Goal: Task Accomplishment & Management: Manage account settings

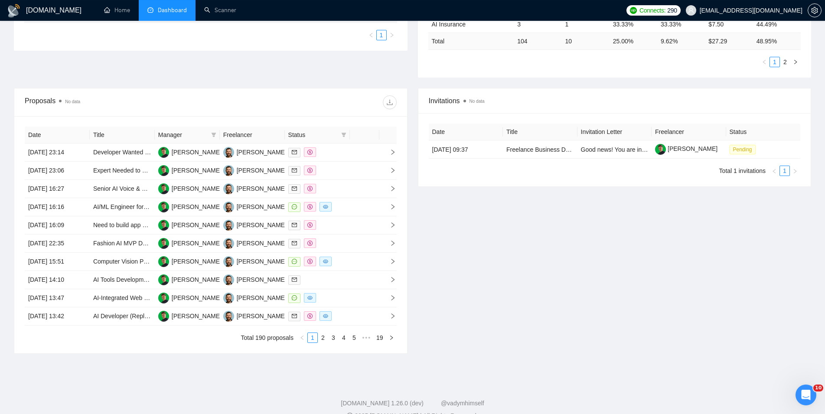
scroll to position [261, 0]
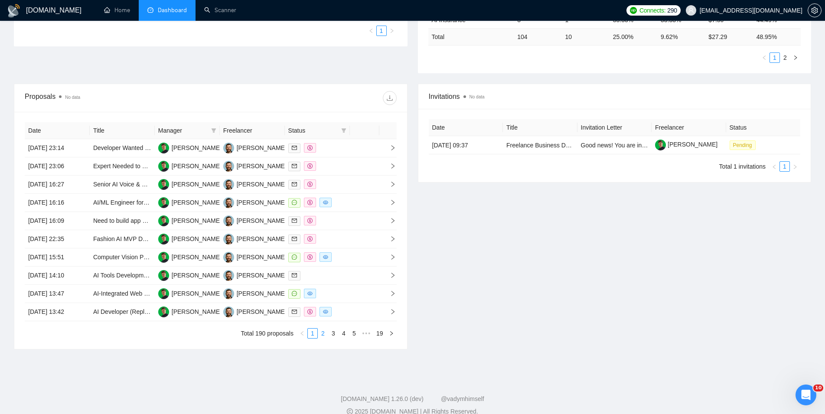
click at [324, 335] on link "2" at bounding box center [323, 334] width 10 height 10
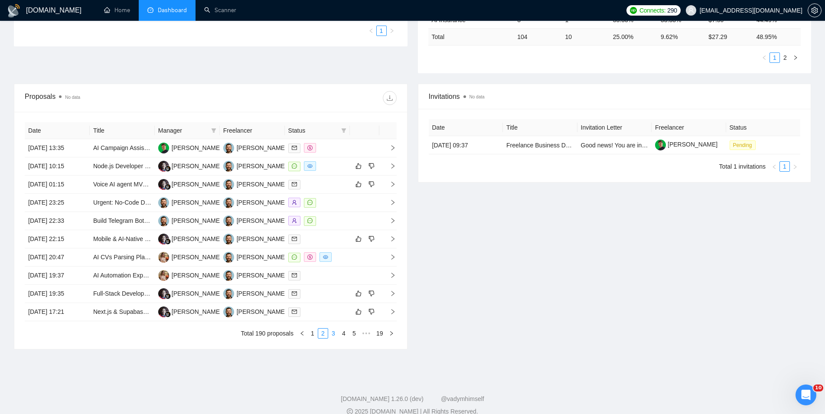
click at [333, 336] on link "3" at bounding box center [334, 334] width 10 height 10
click at [344, 332] on link "4" at bounding box center [344, 334] width 10 height 10
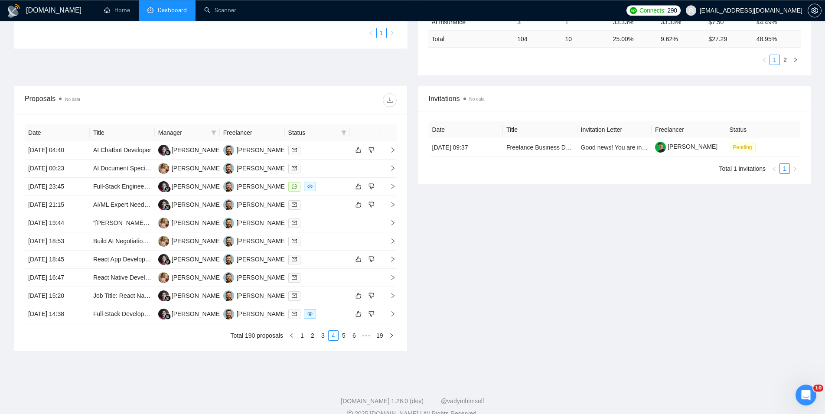
scroll to position [265, 0]
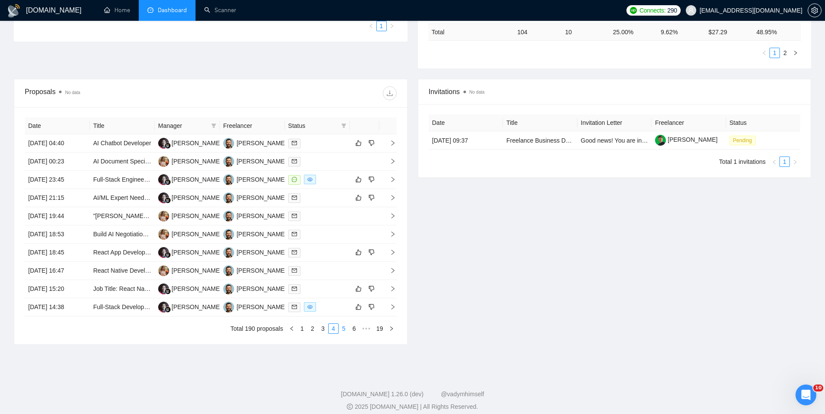
click at [341, 329] on link "5" at bounding box center [344, 329] width 10 height 10
click at [326, 330] on link "4" at bounding box center [323, 329] width 10 height 10
click at [347, 327] on link "5" at bounding box center [344, 329] width 10 height 10
click at [347, 327] on link "6" at bounding box center [344, 329] width 10 height 10
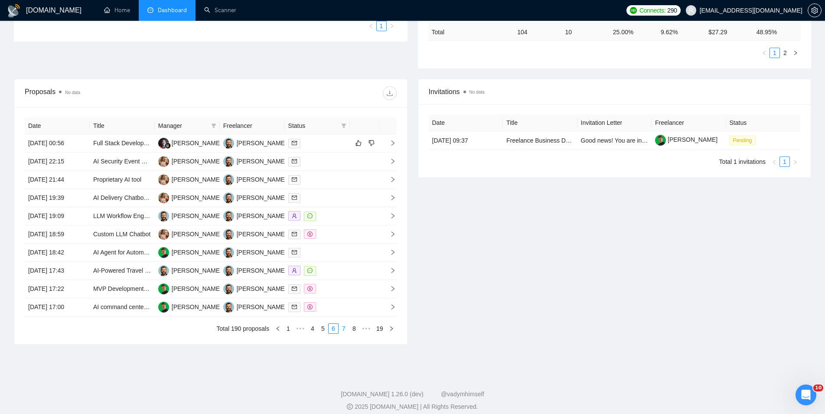
click at [344, 332] on link "7" at bounding box center [344, 329] width 10 height 10
click at [343, 327] on link "8" at bounding box center [344, 329] width 10 height 10
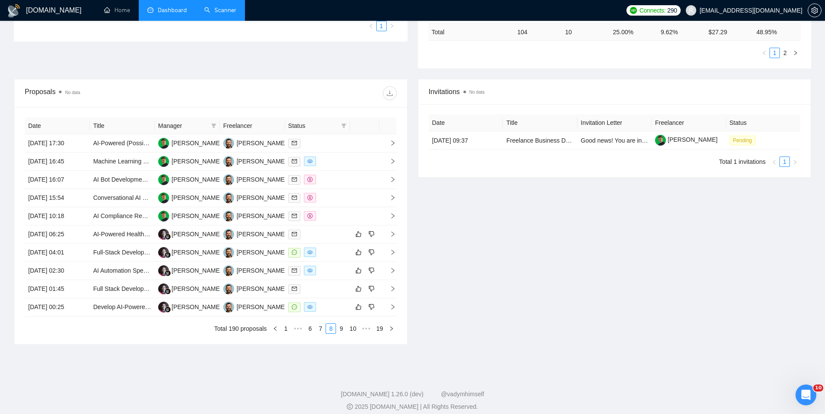
click at [236, 7] on link "Scanner" at bounding box center [220, 10] width 32 height 7
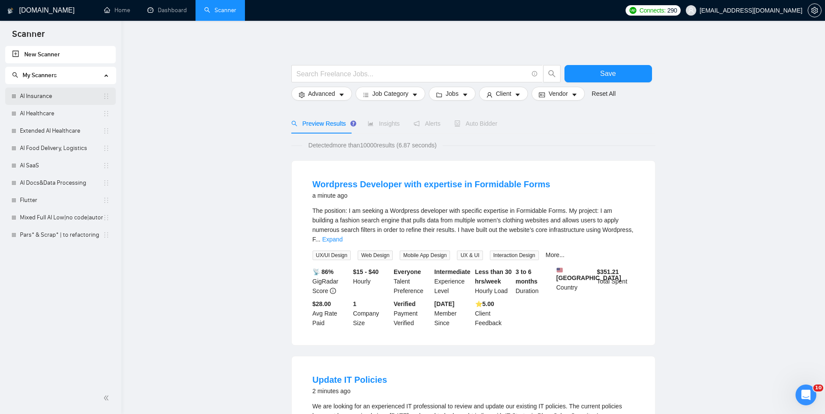
click at [70, 100] on link "AI Insurance" at bounding box center [61, 96] width 83 height 17
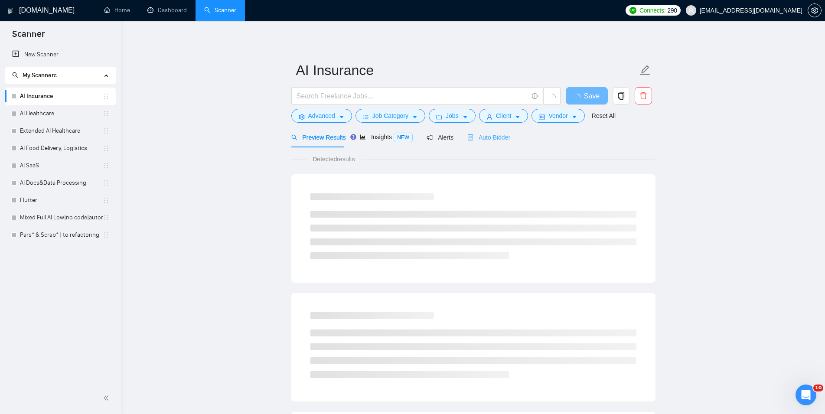
click at [486, 132] on div "Auto Bidder" at bounding box center [488, 137] width 43 height 20
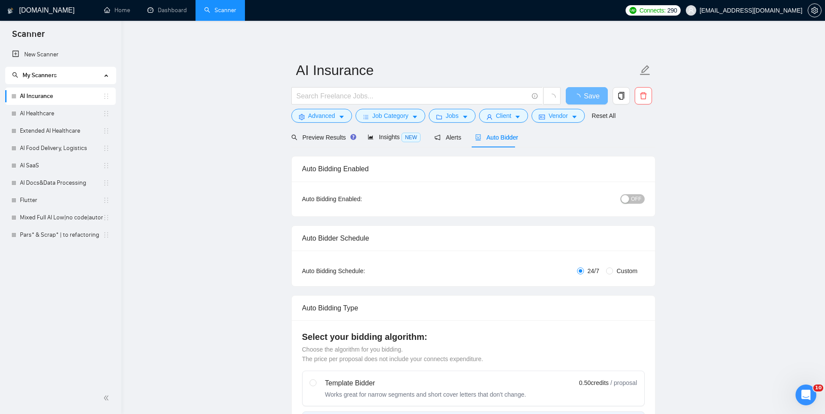
click at [636, 204] on span "OFF" at bounding box center [636, 199] width 10 height 10
click at [593, 100] on span "Save" at bounding box center [587, 96] width 16 height 11
click at [62, 110] on link "AI Healthcare" at bounding box center [61, 113] width 83 height 17
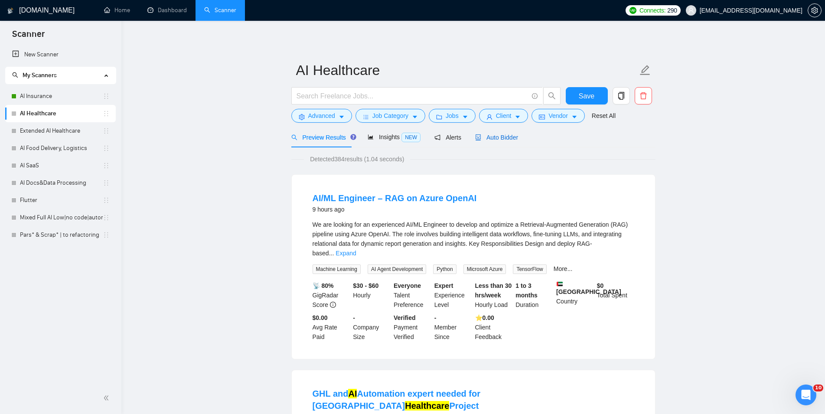
click at [486, 133] on div "Auto Bidder" at bounding box center [496, 138] width 43 height 10
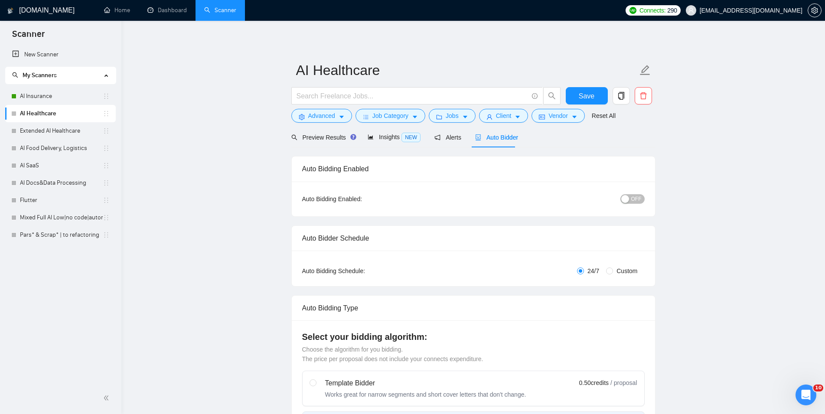
checkbox input "true"
click at [635, 200] on span "OFF" at bounding box center [636, 199] width 10 height 10
click at [597, 102] on button "Save" at bounding box center [587, 95] width 42 height 17
click at [64, 133] on link "Extended AI Healthcare" at bounding box center [61, 130] width 83 height 17
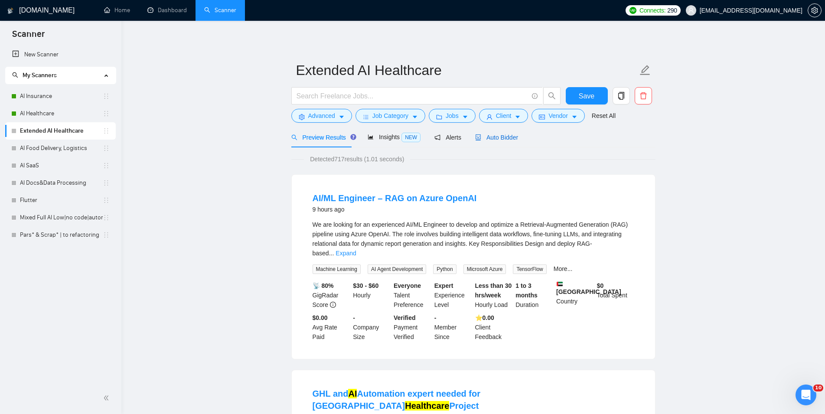
click at [490, 140] on span "Auto Bidder" at bounding box center [496, 137] width 43 height 7
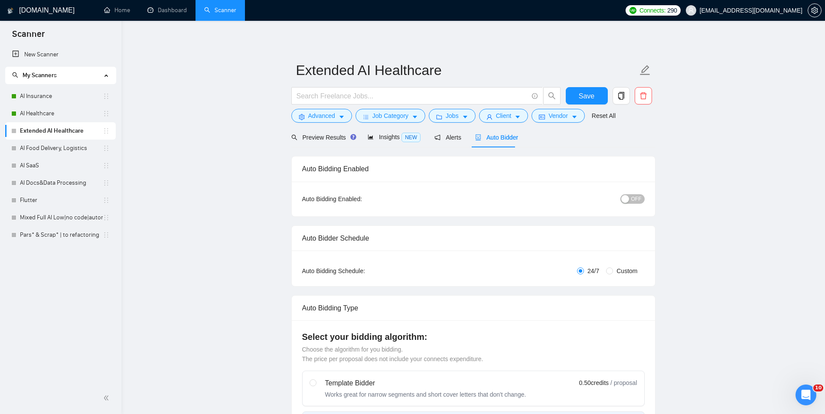
checkbox input "true"
click at [631, 199] on button "OFF" at bounding box center [632, 199] width 24 height 10
click at [587, 91] on span "Save" at bounding box center [587, 96] width 16 height 11
click at [73, 146] on link "AI Food Delivery, Logistics" at bounding box center [61, 148] width 83 height 17
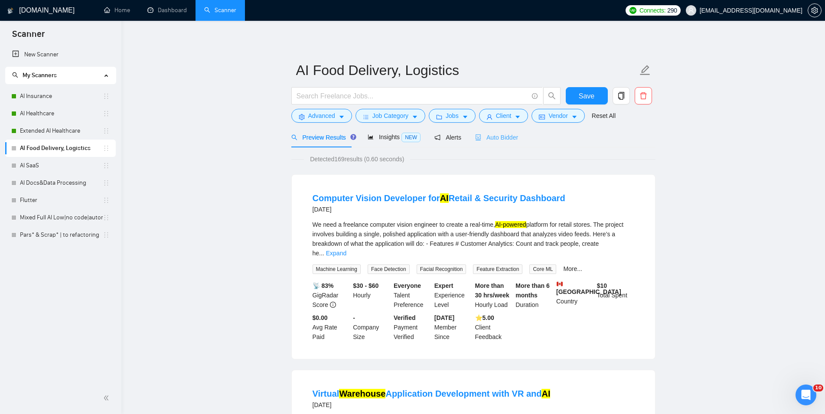
click at [497, 143] on div "Auto Bidder" at bounding box center [496, 137] width 43 height 20
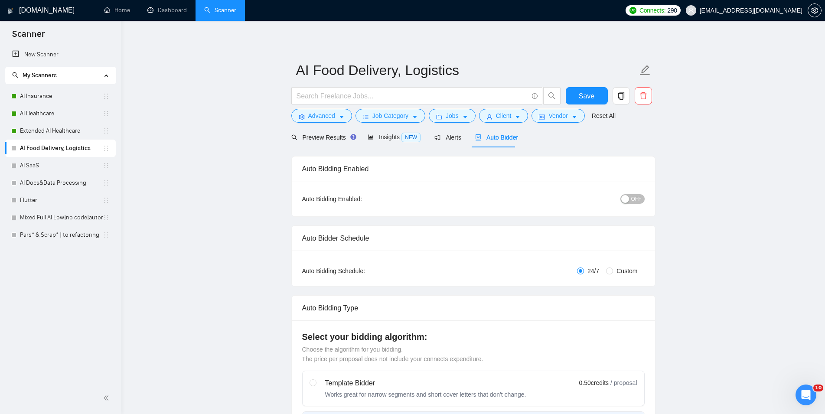
click at [637, 201] on span "OFF" at bounding box center [636, 199] width 10 height 10
click at [575, 88] on button "Save" at bounding box center [587, 95] width 42 height 17
click at [81, 164] on link "AI SaaS" at bounding box center [61, 165] width 83 height 17
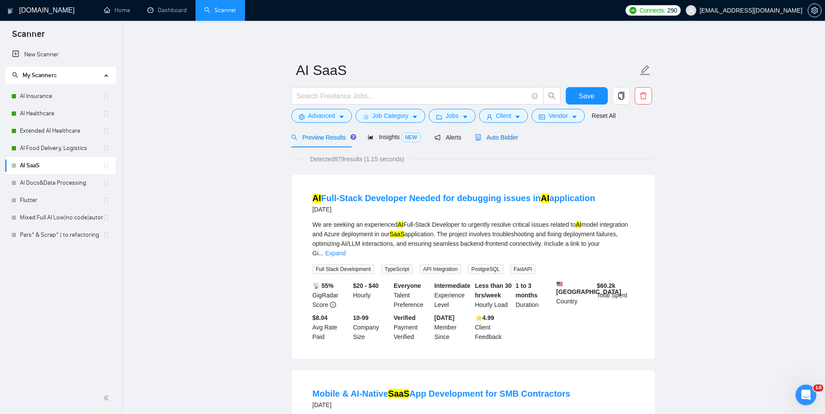
click at [506, 139] on span "Auto Bidder" at bounding box center [496, 137] width 43 height 7
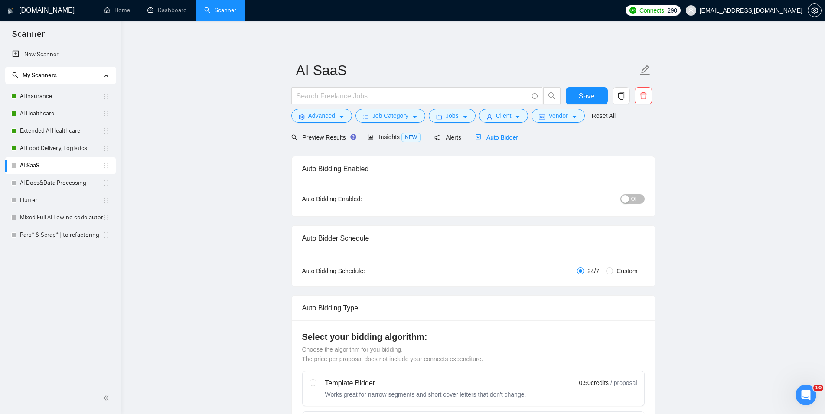
click at [638, 194] on div "OFF" at bounding box center [587, 199] width 114 height 10
click at [628, 197] on div "button" at bounding box center [625, 199] width 8 height 8
click at [598, 101] on button "Save" at bounding box center [587, 95] width 42 height 17
click at [64, 185] on link "AI Docs&Data Processing" at bounding box center [61, 182] width 83 height 17
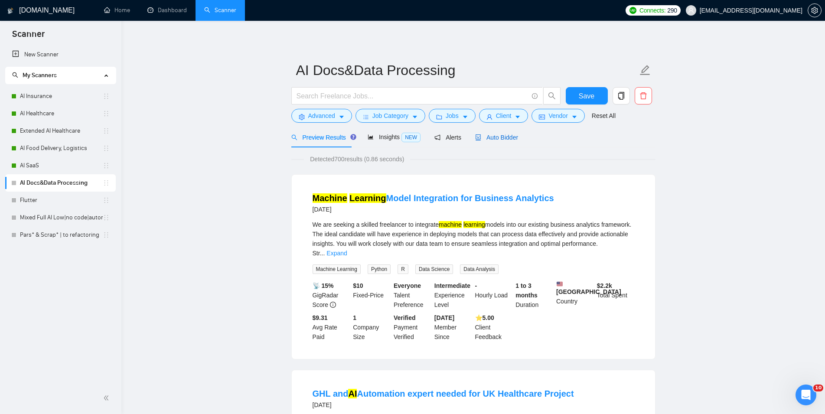
click at [495, 140] on span "Auto Bidder" at bounding box center [496, 137] width 43 height 7
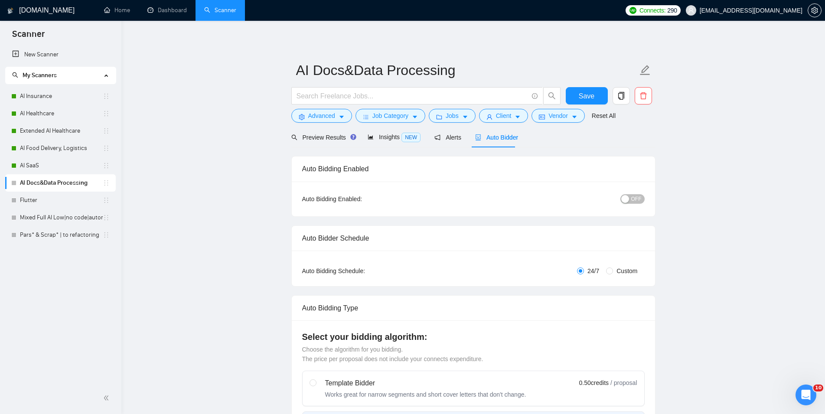
click at [626, 196] on div "button" at bounding box center [625, 199] width 8 height 8
click at [595, 93] on button "Save" at bounding box center [587, 95] width 42 height 17
click at [22, 206] on link "Flutter" at bounding box center [61, 200] width 83 height 17
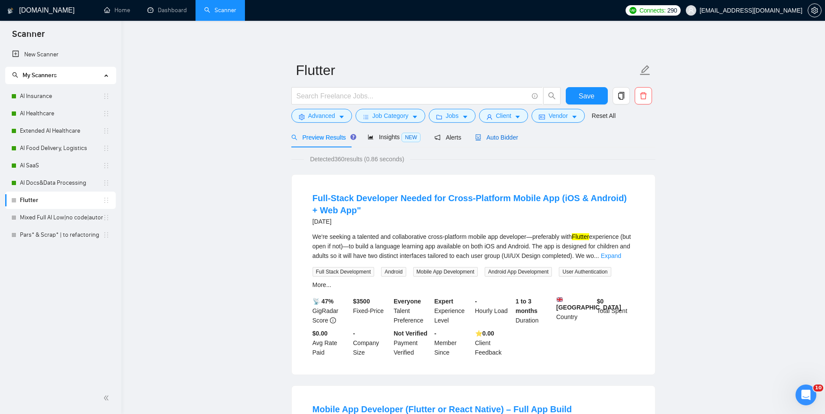
click at [482, 139] on span "Auto Bidder" at bounding box center [496, 137] width 43 height 7
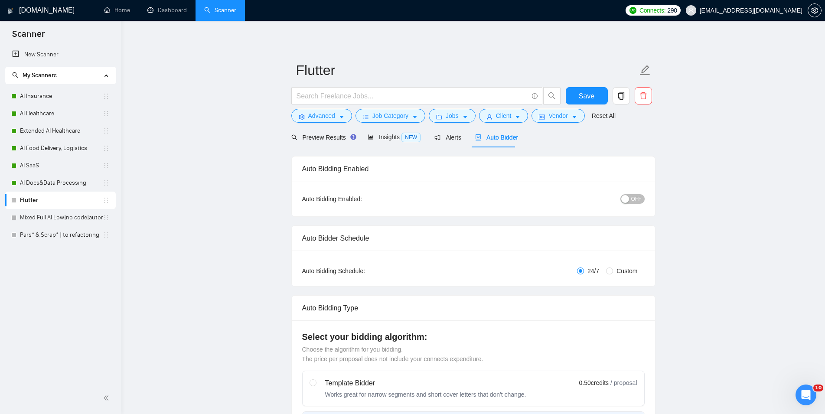
click at [636, 200] on span "OFF" at bounding box center [636, 199] width 10 height 10
click at [596, 98] on button "Save" at bounding box center [587, 95] width 42 height 17
click at [80, 213] on link "Mixed Full AI Low|no code|automations" at bounding box center [61, 217] width 83 height 17
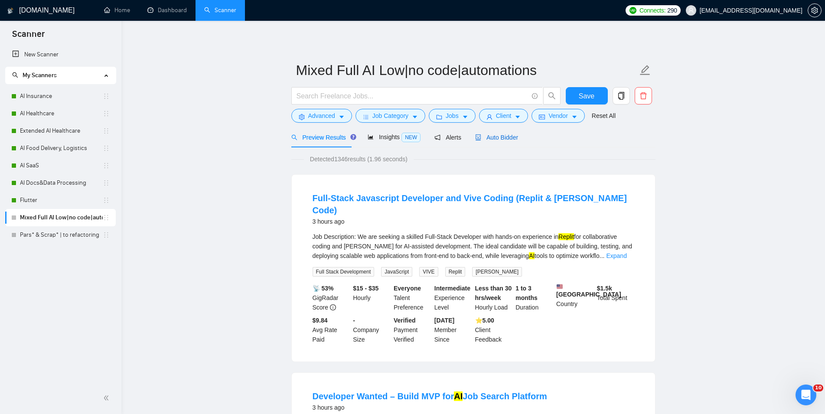
click at [483, 136] on span "Auto Bidder" at bounding box center [496, 137] width 43 height 7
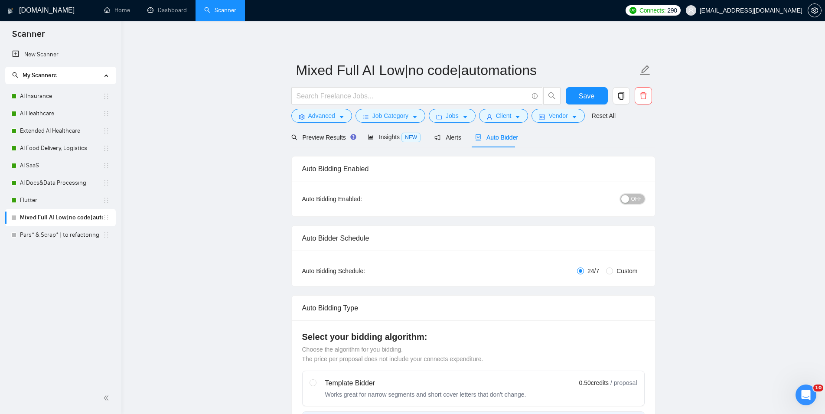
click at [640, 200] on span "OFF" at bounding box center [636, 199] width 10 height 10
checkbox input "true"
click at [596, 94] on button "Save" at bounding box center [587, 95] width 42 height 17
click at [53, 238] on link "Pars* & Scrap* | to refactoring" at bounding box center [61, 234] width 83 height 17
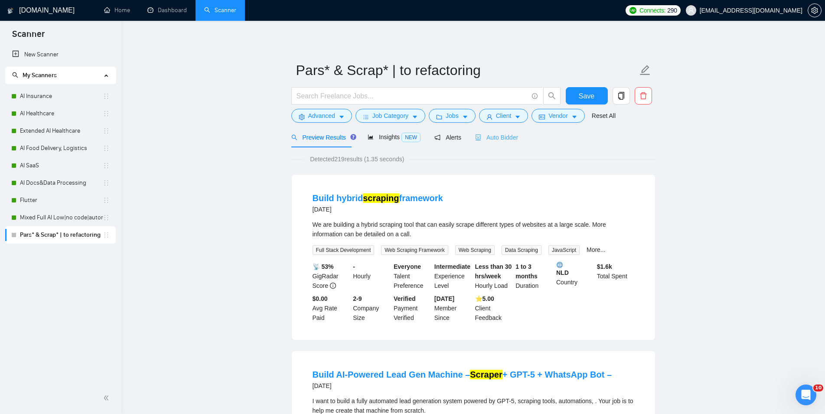
click at [492, 143] on div "Auto Bidder" at bounding box center [496, 137] width 43 height 20
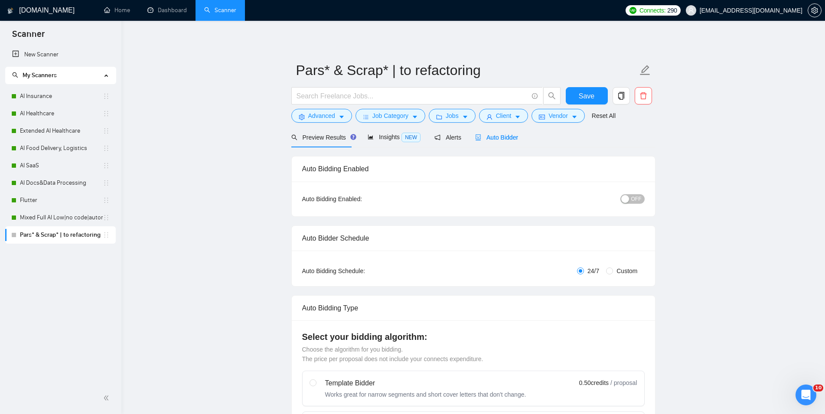
click at [634, 196] on span "OFF" at bounding box center [636, 199] width 10 height 10
click at [590, 94] on span "Save" at bounding box center [587, 96] width 16 height 11
click at [147, 10] on link "Dashboard" at bounding box center [166, 10] width 39 height 7
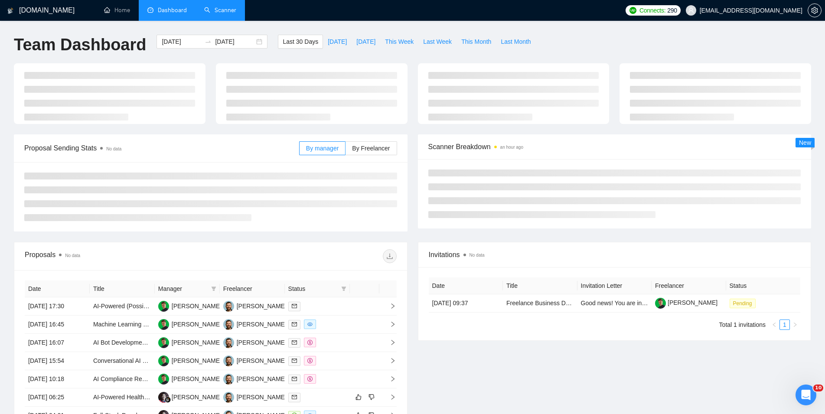
type input "[DATE]"
